Goal: Find specific page/section: Find specific page/section

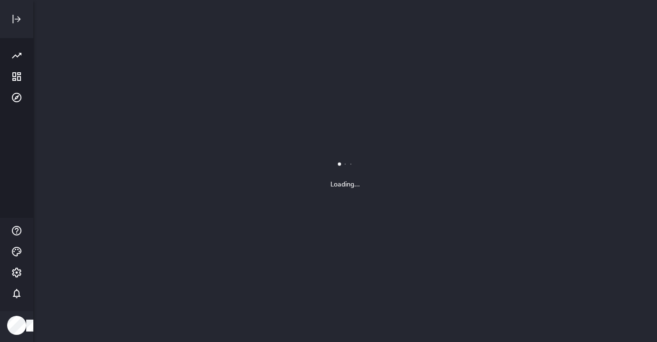
scroll to position [343, 624]
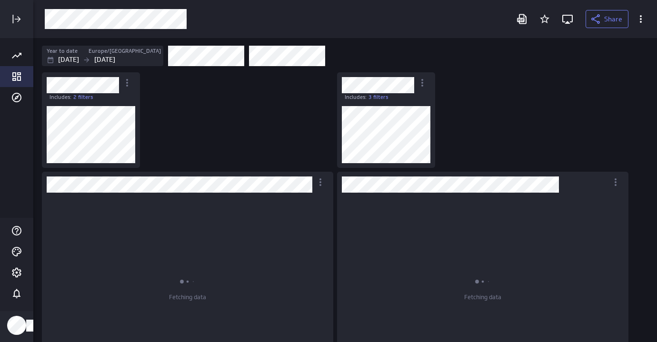
click at [16, 69] on div "Go to Dashboard Library" at bounding box center [16, 76] width 33 height 21
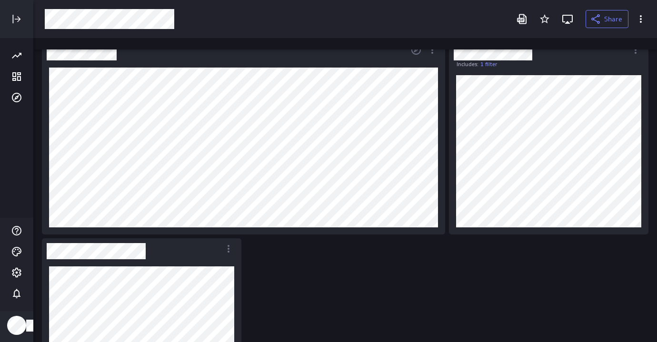
scroll to position [3, 0]
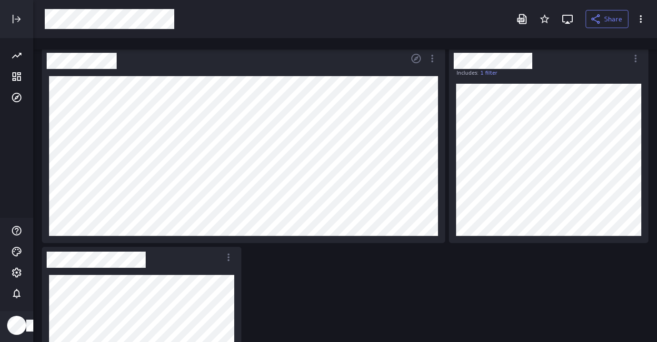
click at [316, 53] on div "Dashboard Widget" at bounding box center [225, 58] width 366 height 21
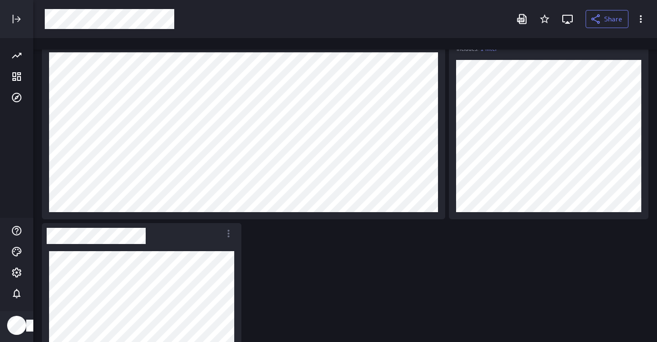
scroll to position [0, 0]
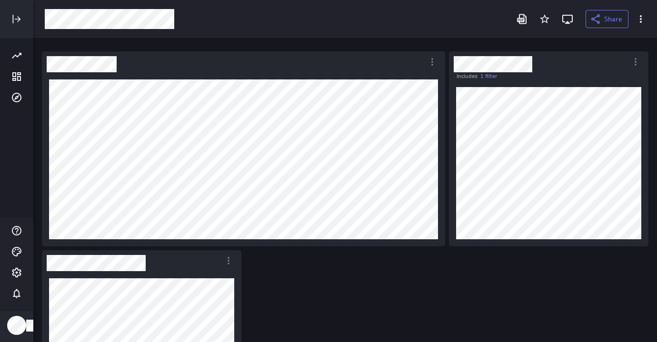
click at [274, 256] on div "Includes: 1 filter" at bounding box center [347, 248] width 614 height 398
click at [294, 54] on div "Dashboard Widget" at bounding box center [225, 61] width 366 height 21
click at [489, 75] on link "1 filter" at bounding box center [488, 76] width 17 height 8
click at [507, 145] on div at bounding box center [328, 171] width 657 height 342
click at [408, 10] on div at bounding box center [274, 19] width 470 height 20
